Goal: Transaction & Acquisition: Purchase product/service

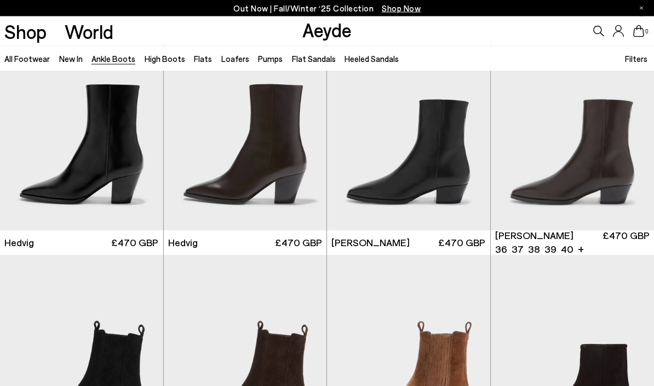
scroll to position [276, 0]
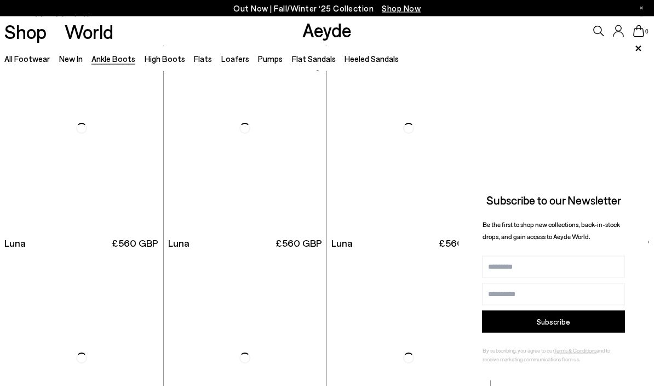
scroll to position [2802, 0]
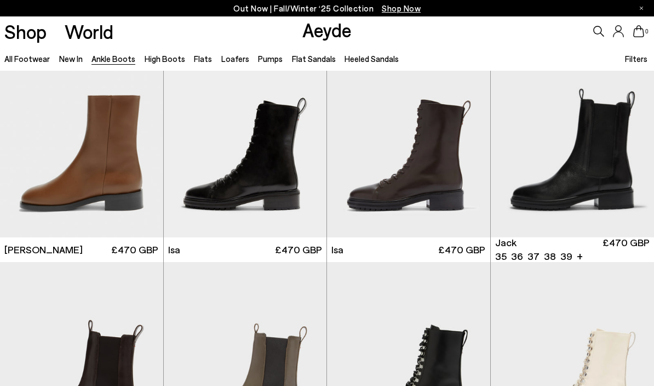
scroll to position [3254, 0]
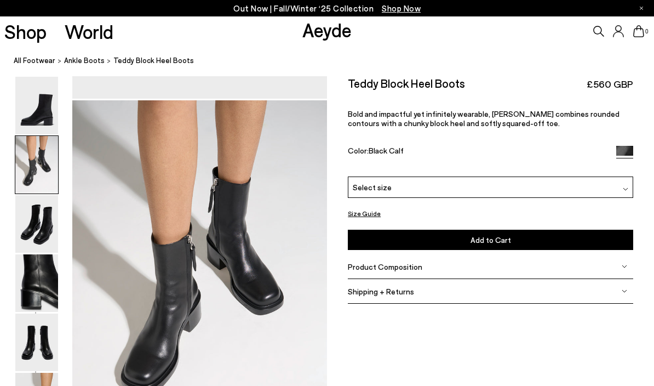
scroll to position [342, 0]
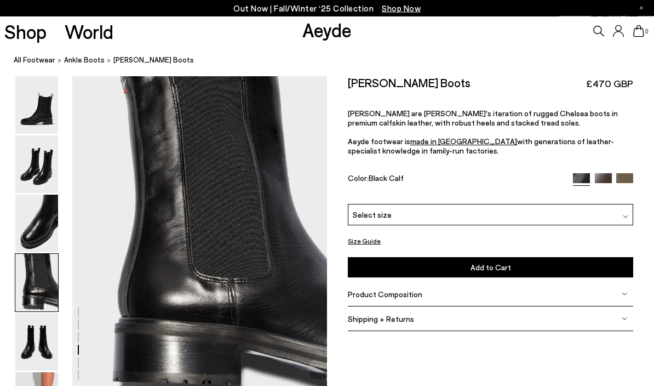
scroll to position [1024, 0]
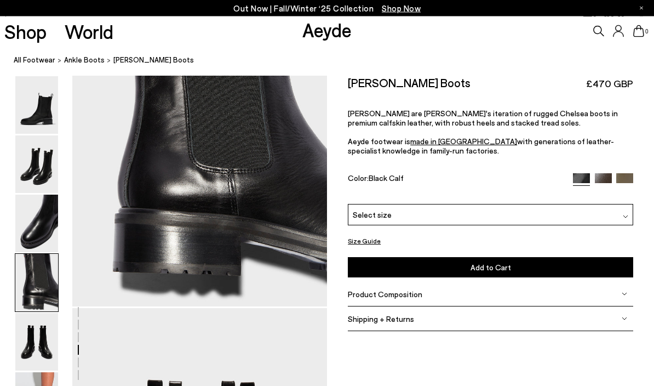
click at [32, 217] on img at bounding box center [36, 224] width 43 height 58
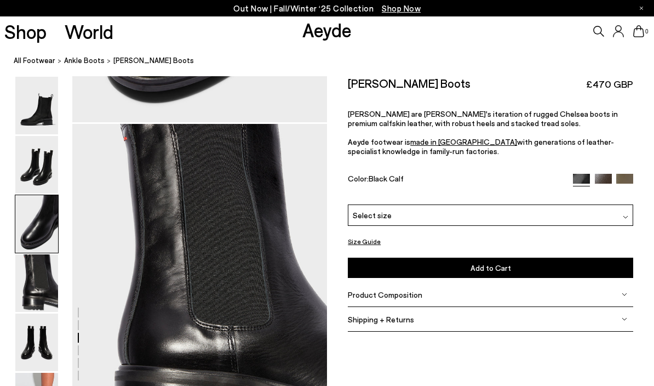
scroll to position [975, 0]
